Goal: Use online tool/utility: Utilize a website feature to perform a specific function

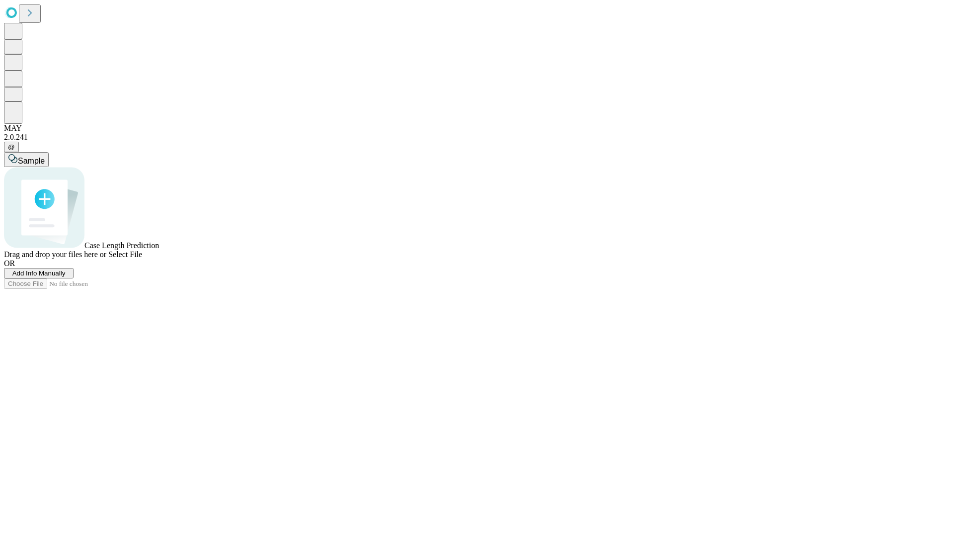
click at [66, 277] on span "Add Info Manually" at bounding box center [38, 272] width 53 height 7
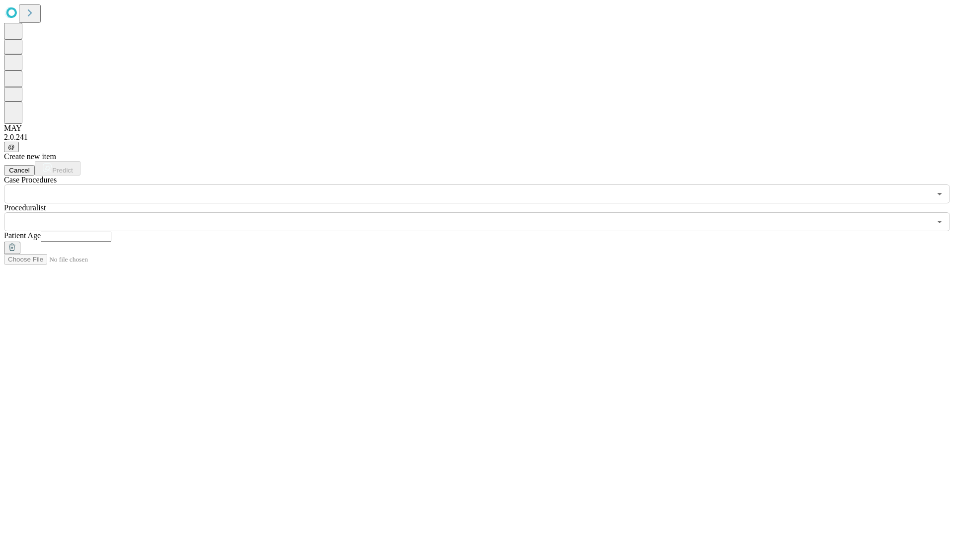
click at [111, 232] on input "text" at bounding box center [76, 237] width 71 height 10
type input "**"
click at [484, 212] on input "text" at bounding box center [467, 221] width 927 height 19
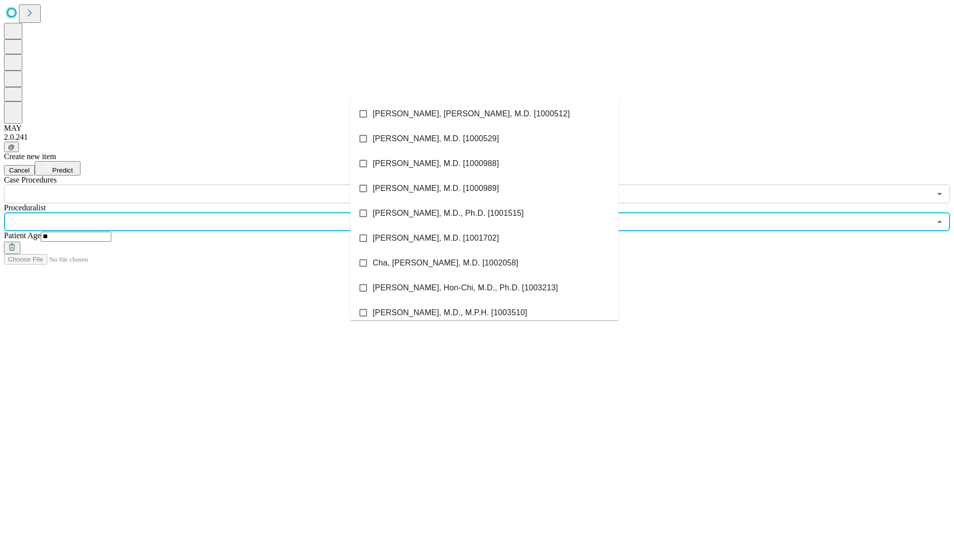
click at [485, 114] on li "[PERSON_NAME], [PERSON_NAME], M.D. [1000512]" at bounding box center [484, 113] width 268 height 25
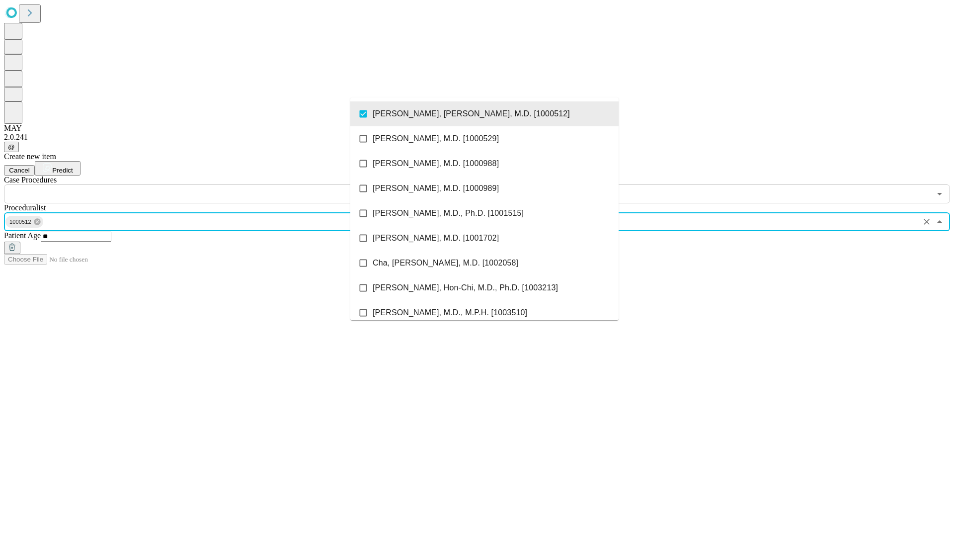
click at [209, 184] on input "text" at bounding box center [467, 193] width 927 height 19
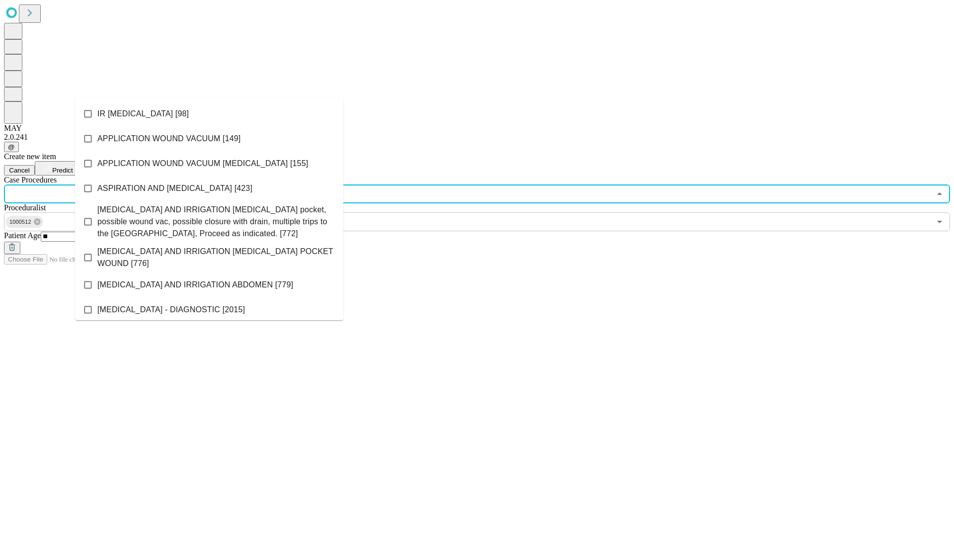
click at [209, 114] on li "IR [MEDICAL_DATA] [98]" at bounding box center [209, 113] width 268 height 25
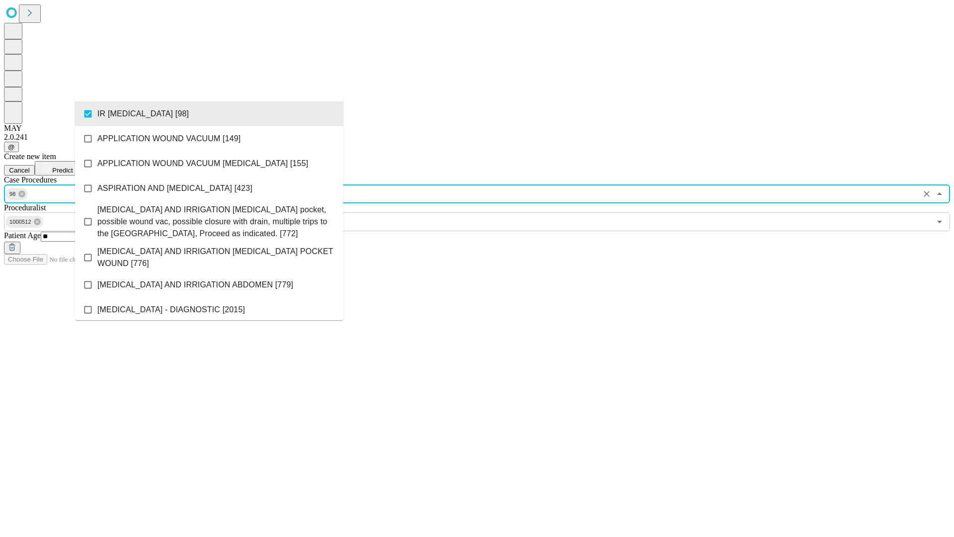
click at [73, 166] on span "Predict" at bounding box center [62, 169] width 20 height 7
